Goal: Information Seeking & Learning: Learn about a topic

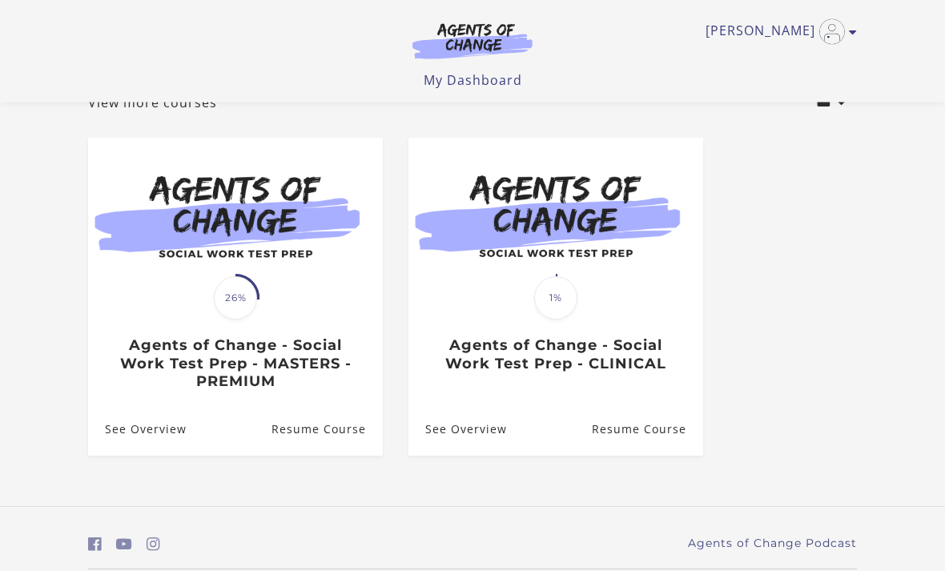
scroll to position [105, 0]
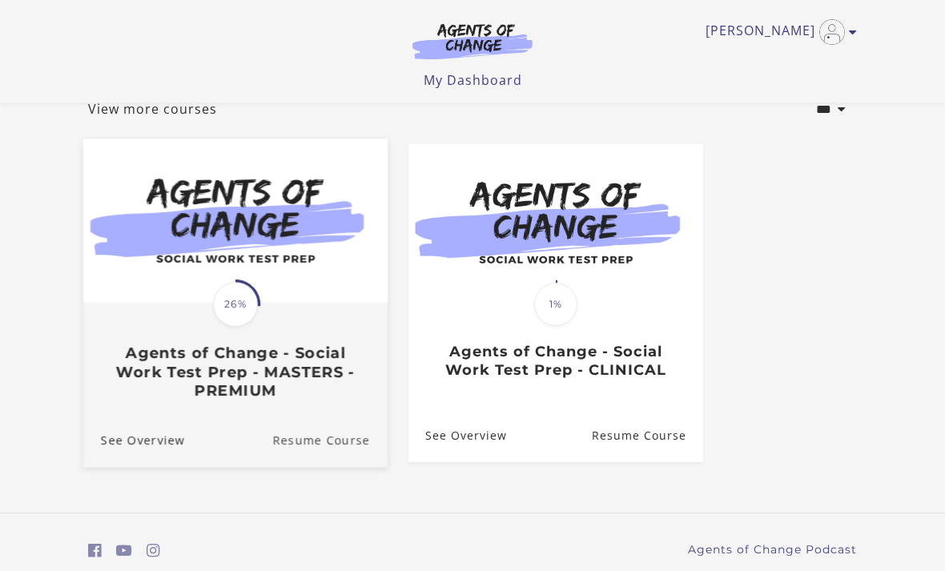
click at [304, 427] on link "Resume Course" at bounding box center [329, 439] width 115 height 54
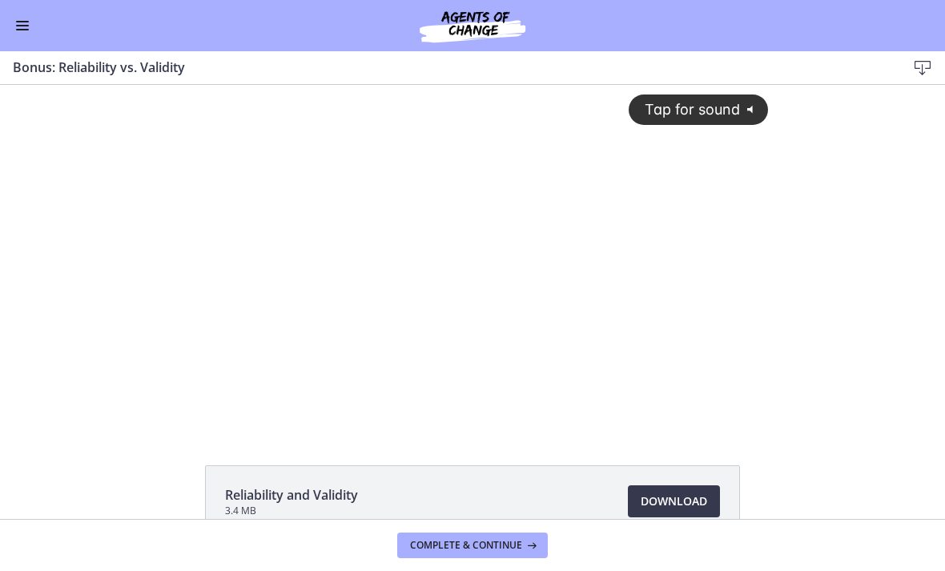
click at [239, 274] on div "Tap for sound @keyframes VOLUME_SMALL_WAVE_FLASH { 0% { opacity: 0; } 33% { opa…" at bounding box center [472, 244] width 611 height 318
click at [454, 258] on div at bounding box center [472, 256] width 611 height 343
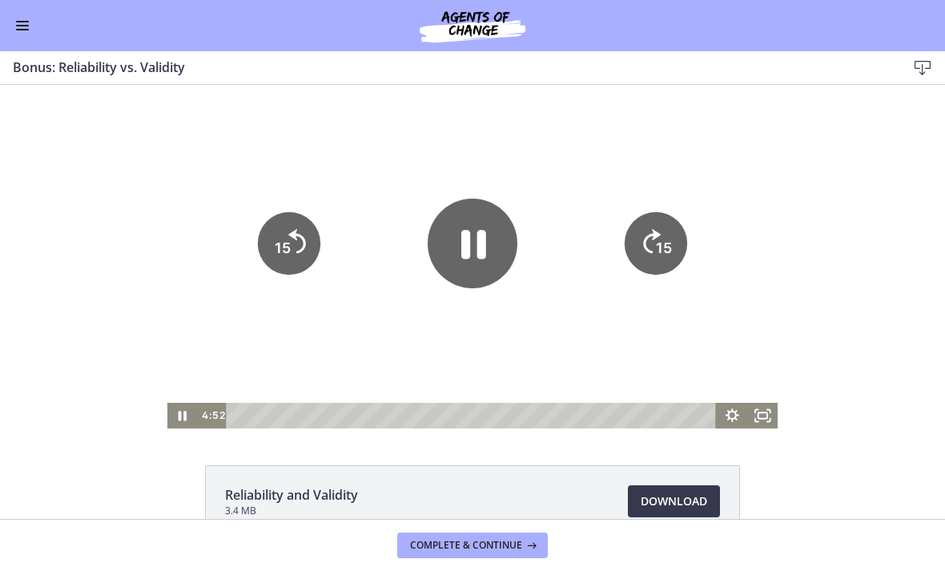
click at [463, 233] on icon "Pause" at bounding box center [473, 245] width 25 height 29
click at [455, 249] on icon "Play Video" at bounding box center [472, 244] width 90 height 90
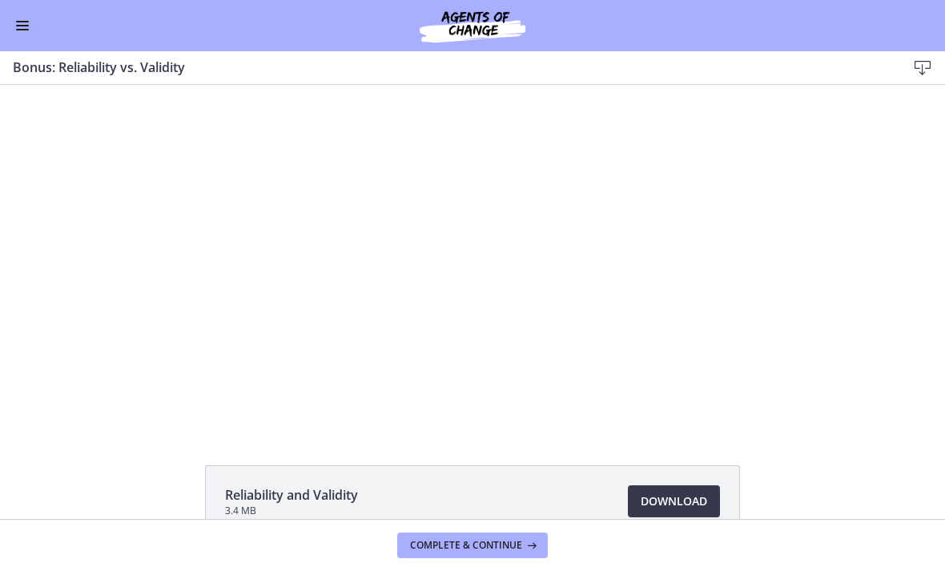
click at [371, 251] on div at bounding box center [472, 256] width 611 height 343
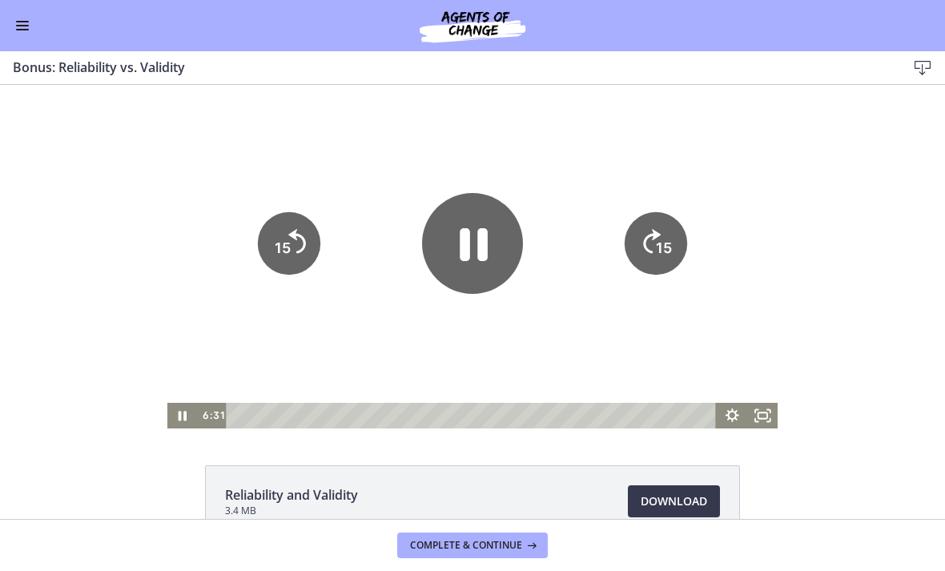
click at [475, 260] on icon "Pause" at bounding box center [472, 243] width 101 height 101
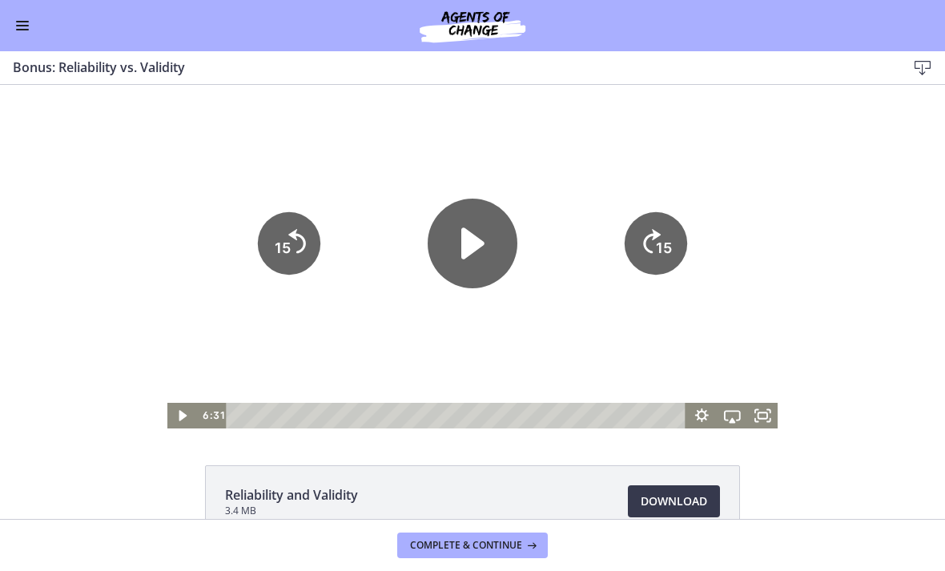
click at [470, 239] on icon "Play Video" at bounding box center [472, 243] width 23 height 31
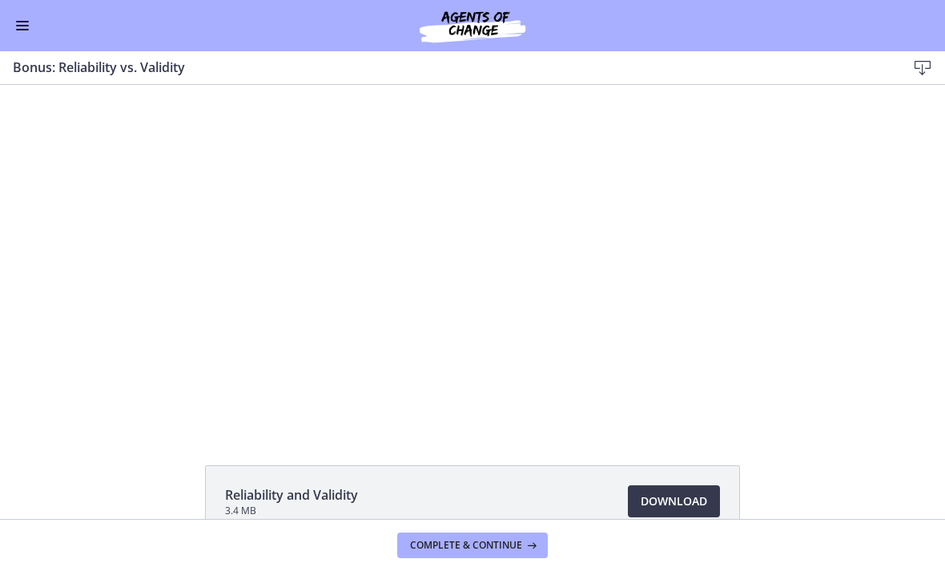
click at [343, 300] on div at bounding box center [472, 256] width 611 height 343
click at [691, 305] on div at bounding box center [472, 256] width 611 height 343
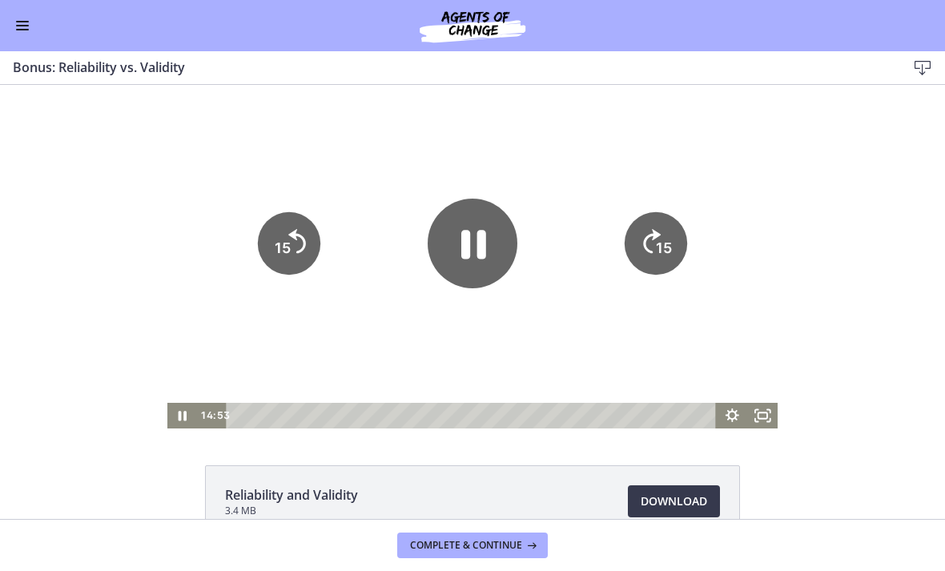
click at [664, 235] on icon "15" at bounding box center [655, 243] width 62 height 62
click at [667, 239] on icon "15" at bounding box center [655, 243] width 62 height 62
click at [666, 239] on icon "15" at bounding box center [655, 243] width 62 height 62
click at [674, 257] on icon "15" at bounding box center [655, 243] width 62 height 62
click at [673, 256] on icon "15" at bounding box center [655, 243] width 70 height 70
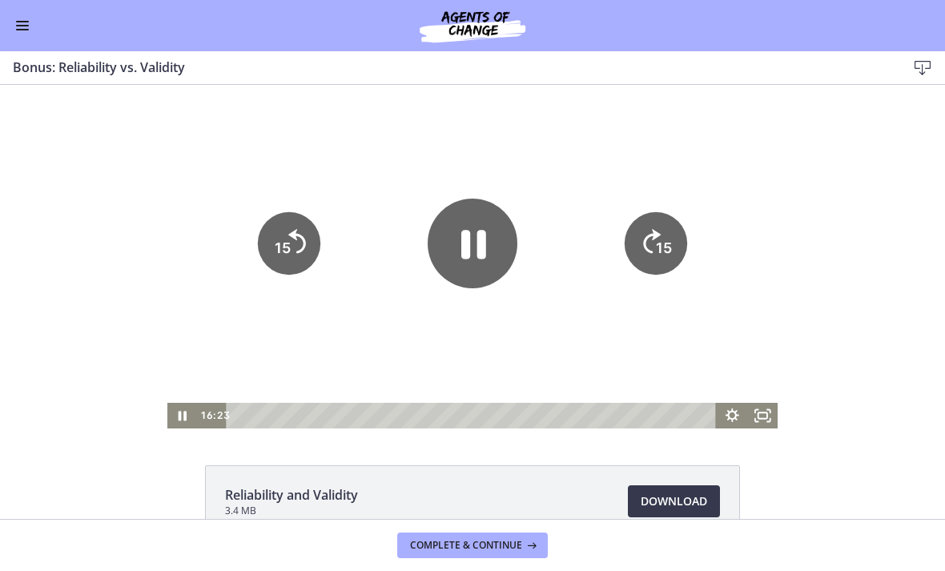
click at [669, 251] on text "15" at bounding box center [664, 247] width 16 height 17
click at [668, 253] on icon "15" at bounding box center [655, 243] width 70 height 70
click at [661, 246] on tspan "15" at bounding box center [664, 247] width 16 height 17
click at [660, 245] on icon "15" at bounding box center [655, 243] width 62 height 62
click at [664, 205] on tspan "15" at bounding box center [666, 194] width 20 height 22
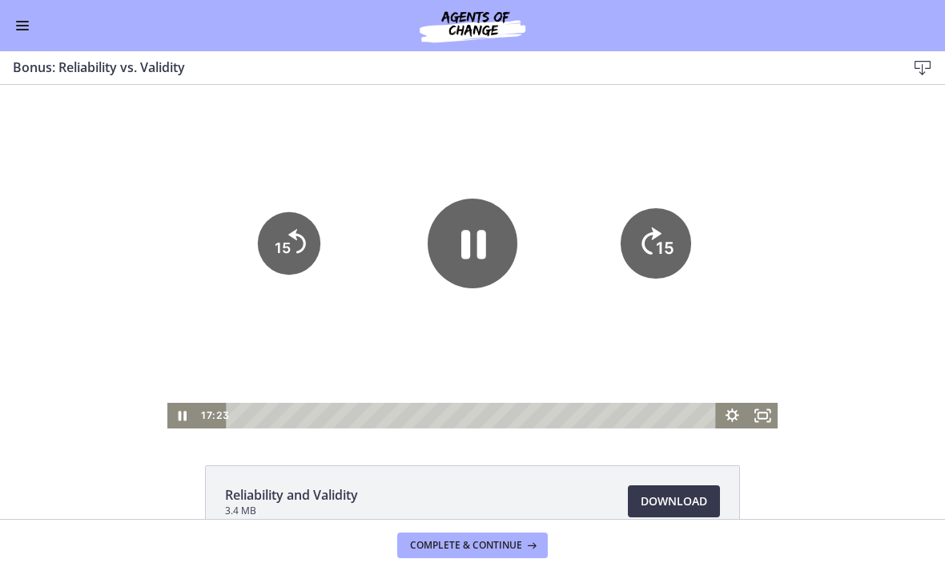
click at [664, 228] on icon "15" at bounding box center [655, 189] width 78 height 78
click at [660, 244] on tspan "15" at bounding box center [665, 249] width 18 height 20
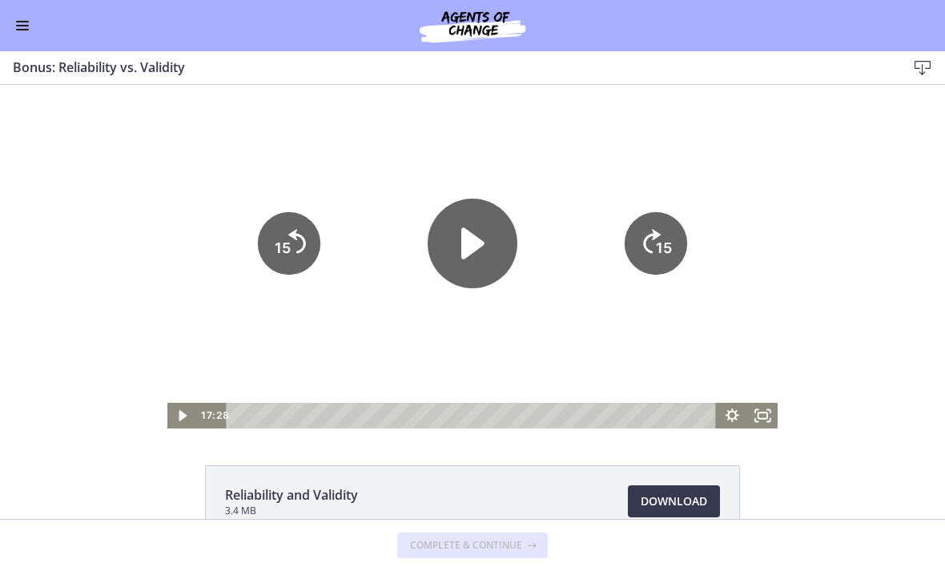
click at [660, 237] on icon "15" at bounding box center [655, 243] width 62 height 62
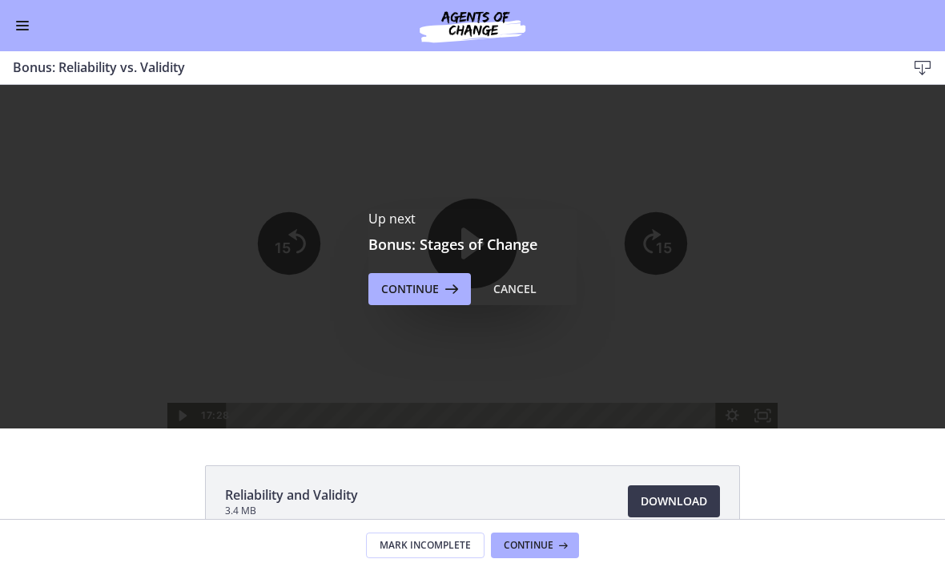
click at [662, 240] on div "Up next Bonus: Stages of Change Continue Cancel" at bounding box center [472, 256] width 945 height 343
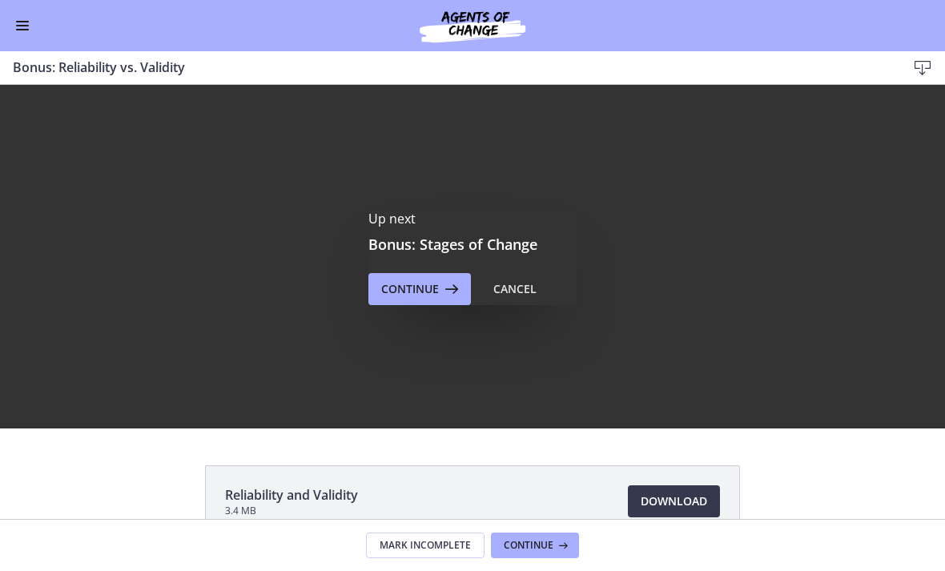
click at [427, 279] on span "Continue" at bounding box center [410, 288] width 58 height 19
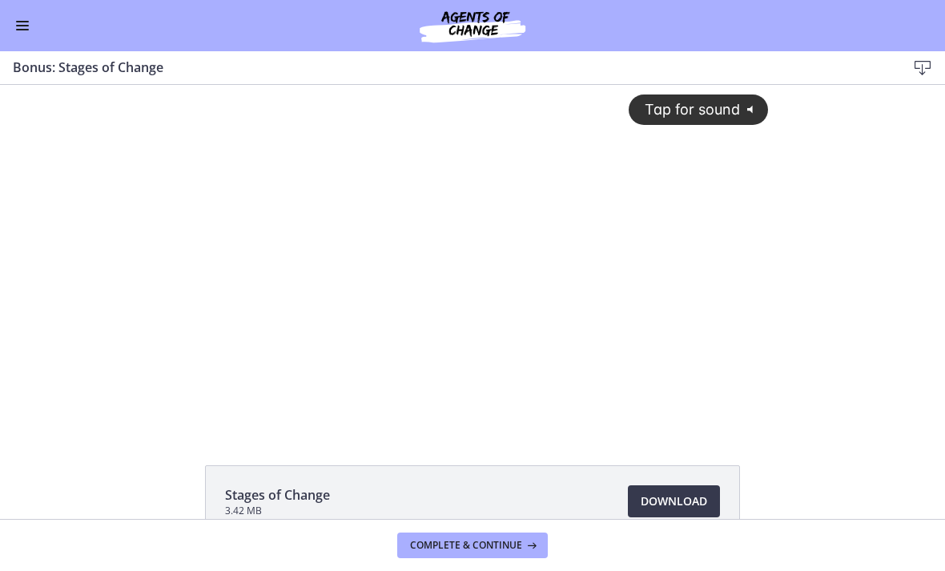
click at [732, 101] on span "Tap for sound" at bounding box center [685, 109] width 110 height 17
click at [275, 200] on div at bounding box center [472, 256] width 611 height 343
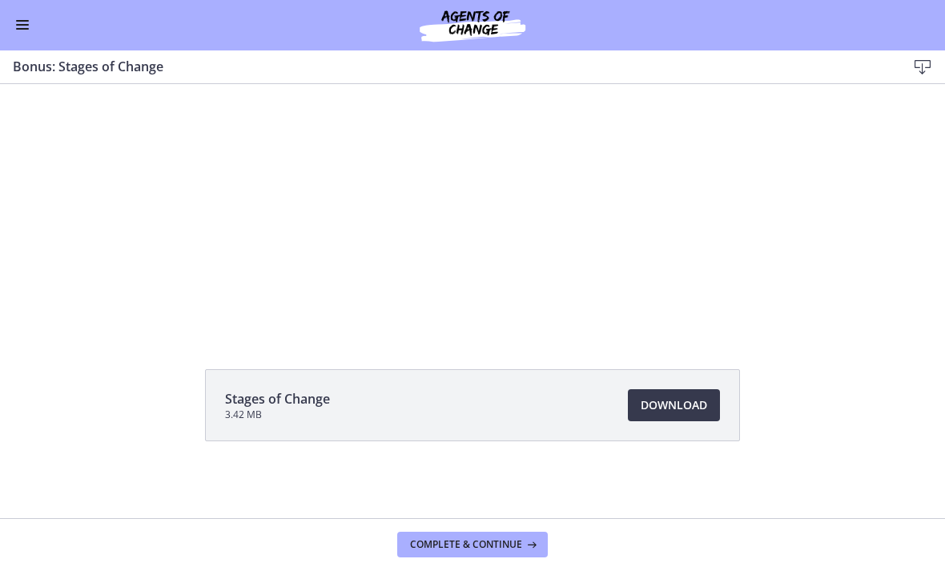
scroll to position [95, 0]
click at [659, 406] on span "Download Opens in a new window" at bounding box center [673, 405] width 66 height 19
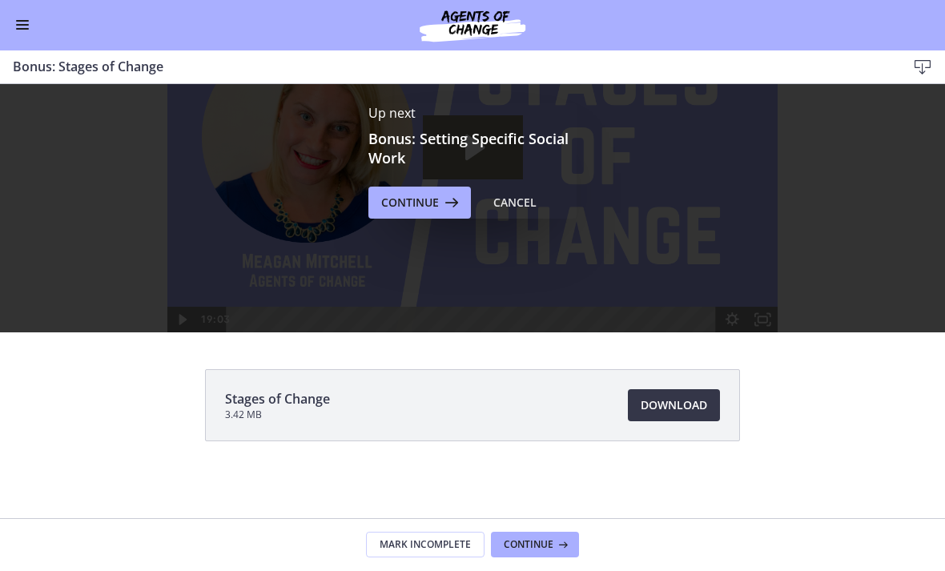
scroll to position [0, 0]
click at [428, 195] on span "Continue" at bounding box center [410, 203] width 58 height 19
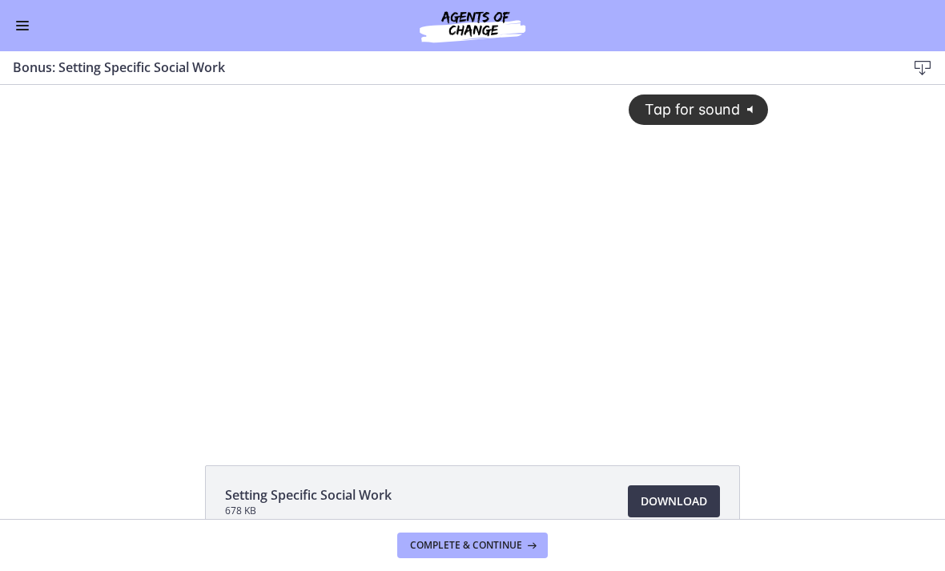
click at [740, 103] on icon "@keyframes VOLUME_SMALL_WAVE_FLASH { 0% { opacity: 0; } 33% { opacity: 1; } 66%…" at bounding box center [753, 109] width 26 height 26
click at [530, 219] on div at bounding box center [472, 256] width 611 height 343
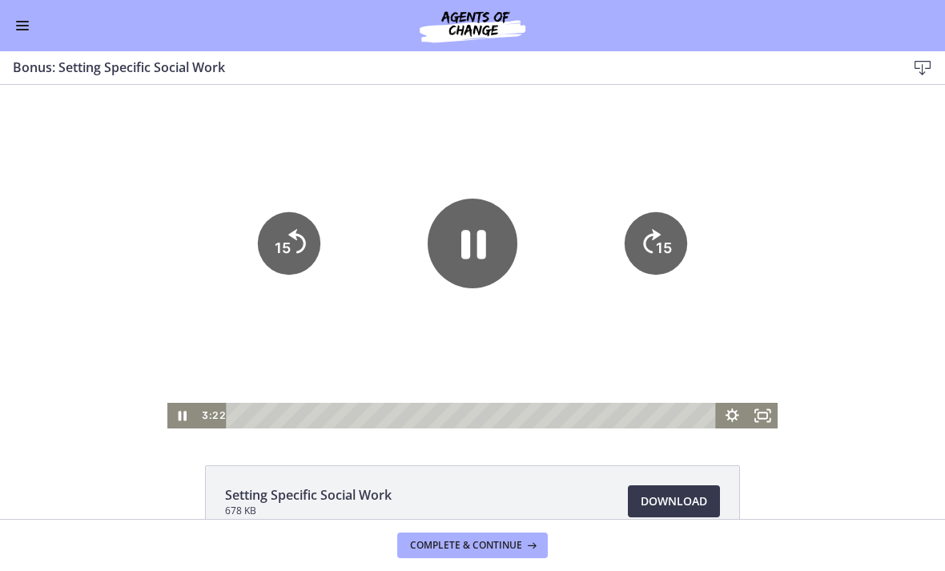
click at [453, 247] on icon "Pause" at bounding box center [472, 244] width 90 height 90
